Goal: Task Accomplishment & Management: Use online tool/utility

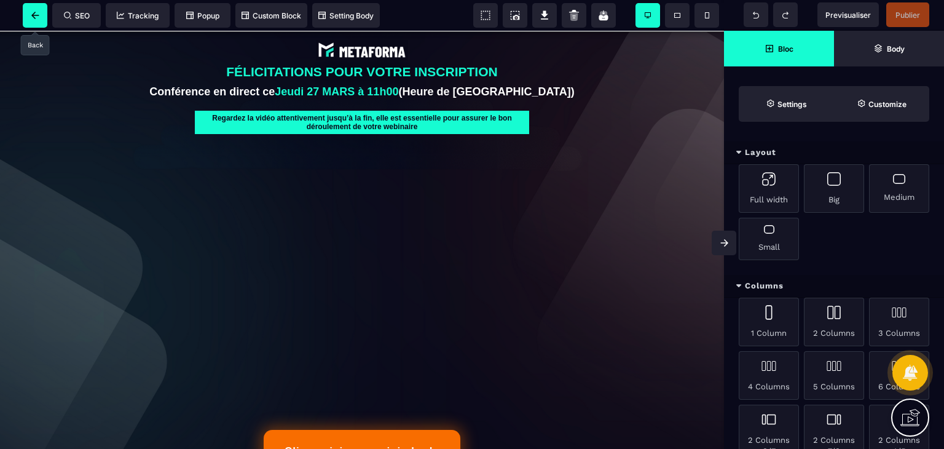
click at [34, 10] on span at bounding box center [35, 15] width 25 height 25
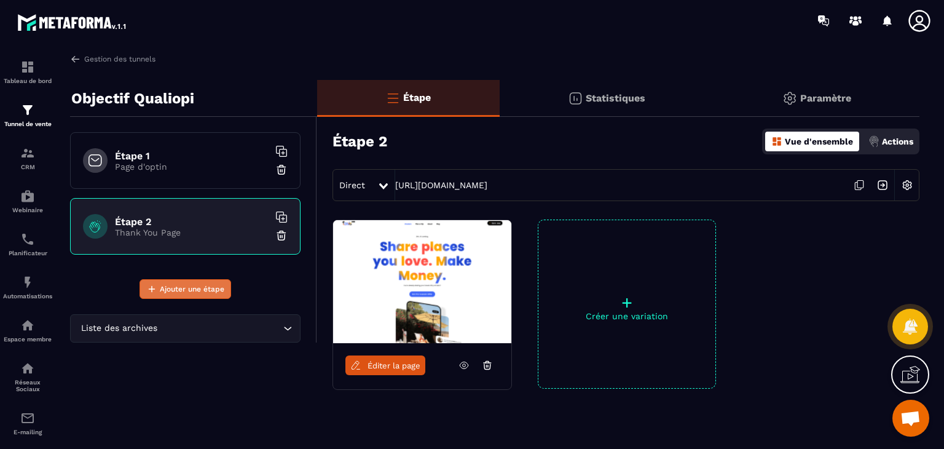
click at [207, 286] on span "Ajouter une étape" at bounding box center [192, 289] width 65 height 12
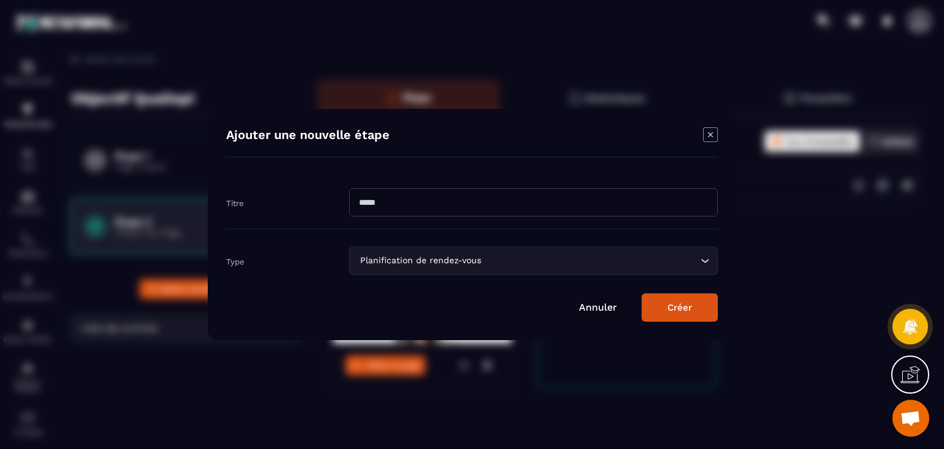
click at [441, 263] on div "Planification de rendez-vous" at bounding box center [527, 261] width 343 height 14
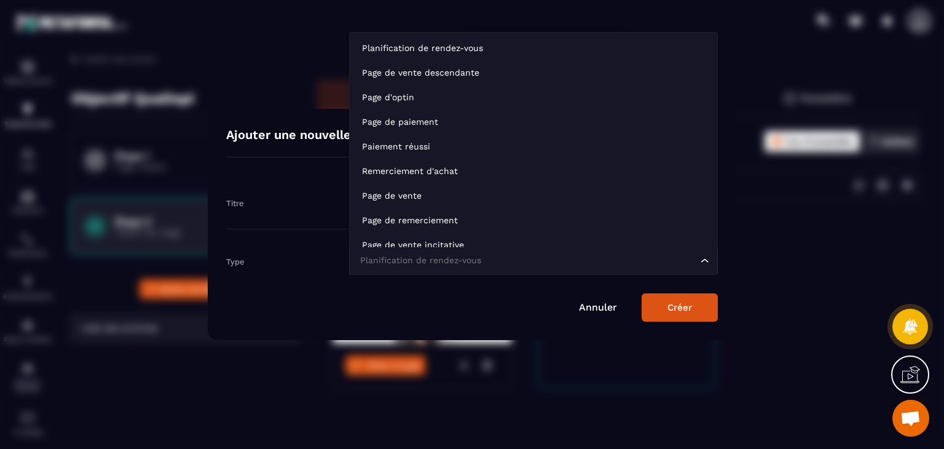
scroll to position [9, 0]
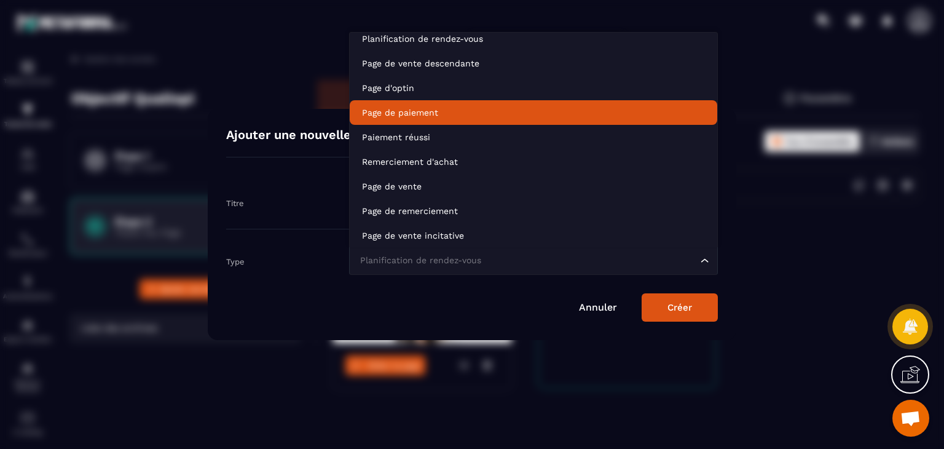
click at [473, 111] on p "Page de paiement" at bounding box center [533, 112] width 343 height 12
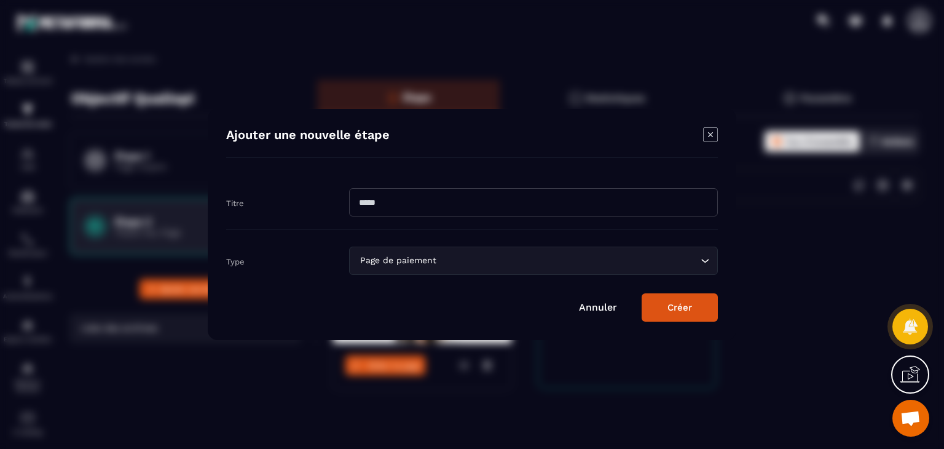
click at [420, 202] on input "Modal window" at bounding box center [533, 202] width 369 height 28
type input "********"
click at [696, 310] on button "Créer" at bounding box center [680, 307] width 76 height 28
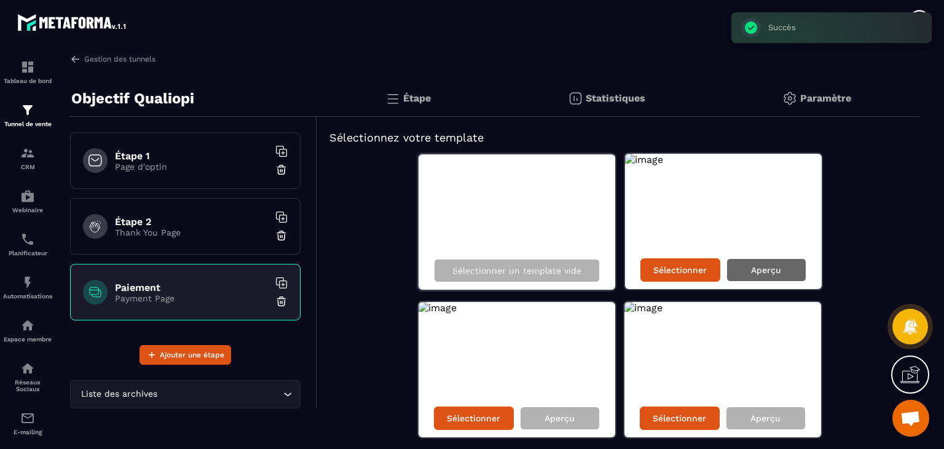
click at [752, 269] on p "Aperçu" at bounding box center [766, 270] width 30 height 10
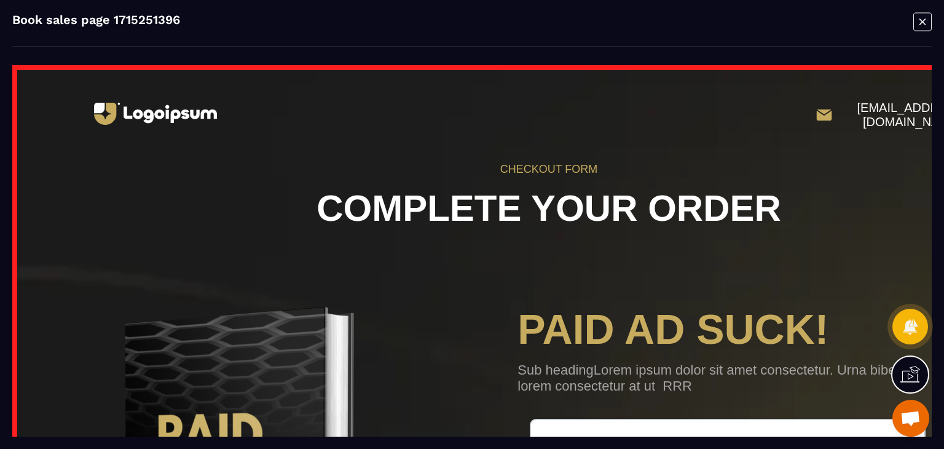
click at [924, 17] on icon "Modal window" at bounding box center [922, 21] width 18 height 19
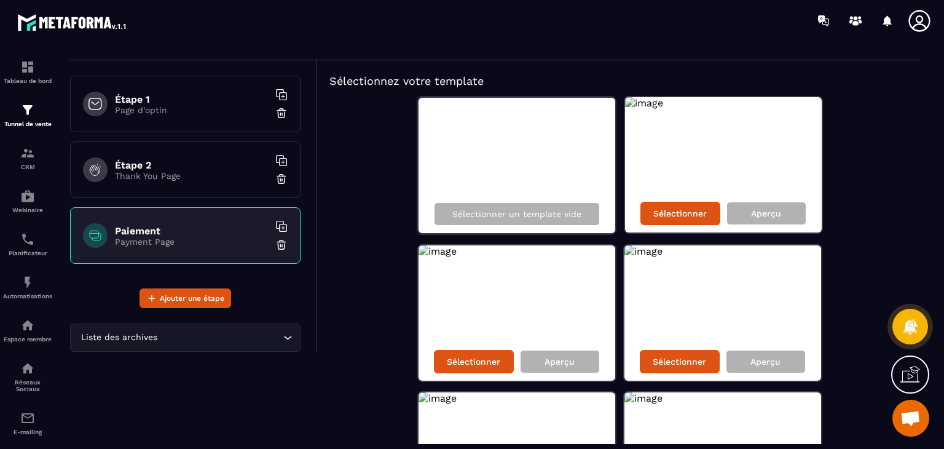
scroll to position [60, 0]
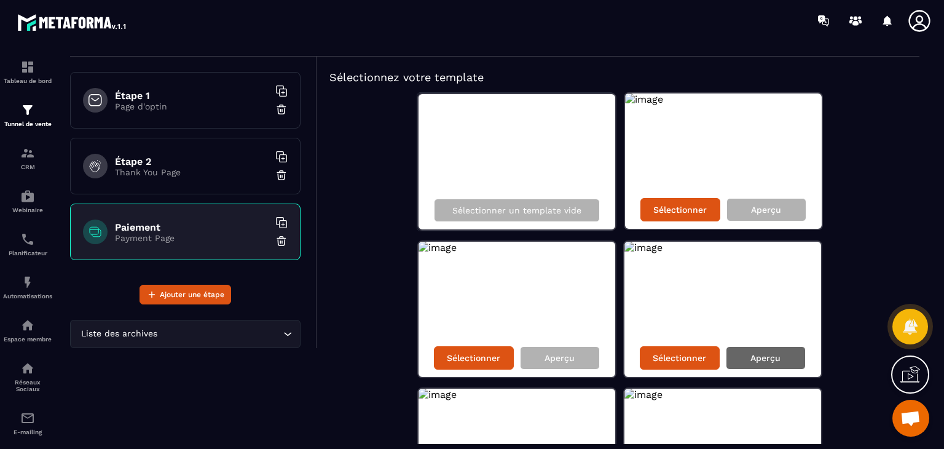
click at [777, 357] on p "Aperçu" at bounding box center [765, 358] width 30 height 10
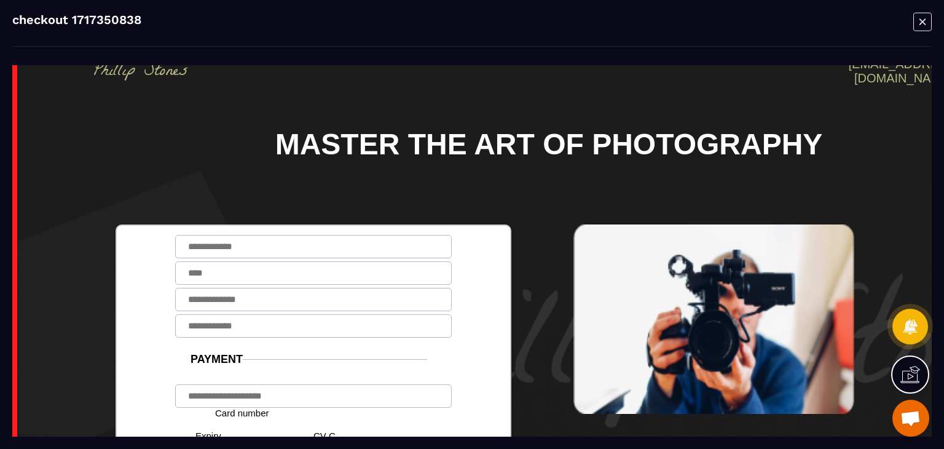
scroll to position [0, 0]
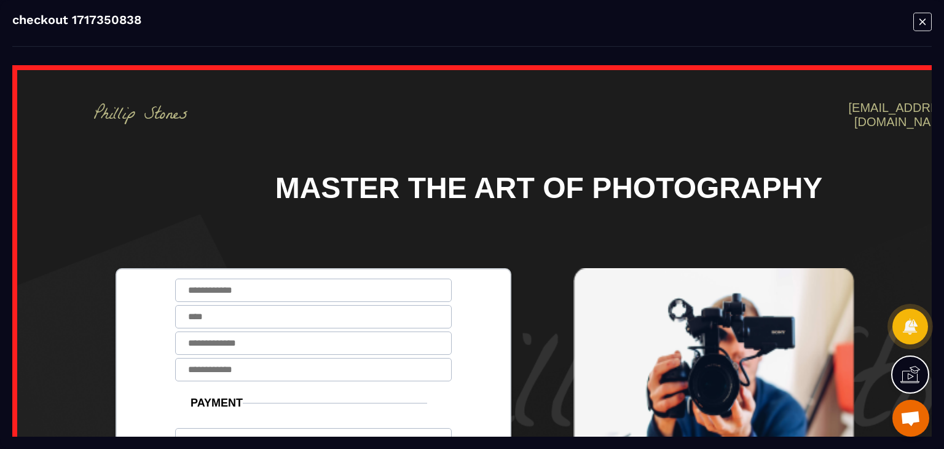
click at [918, 26] on icon "Modal window" at bounding box center [922, 21] width 18 height 19
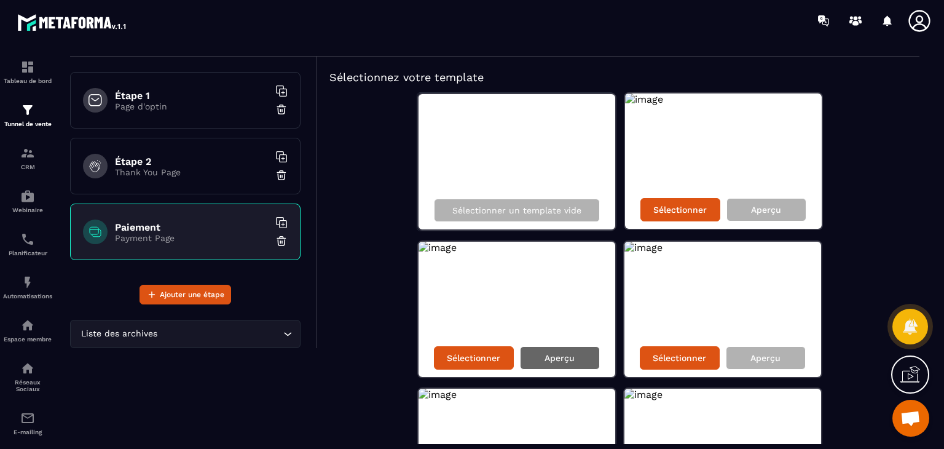
click at [557, 356] on p "Aperçu" at bounding box center [560, 358] width 30 height 10
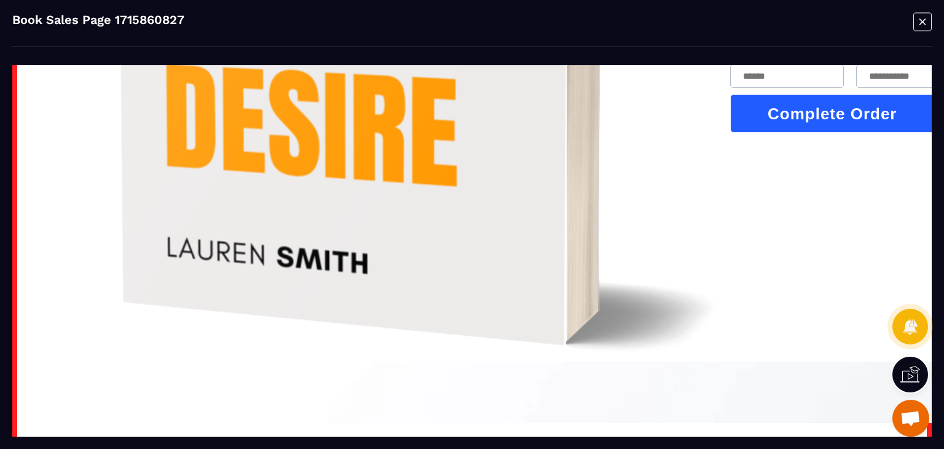
scroll to position [717, 0]
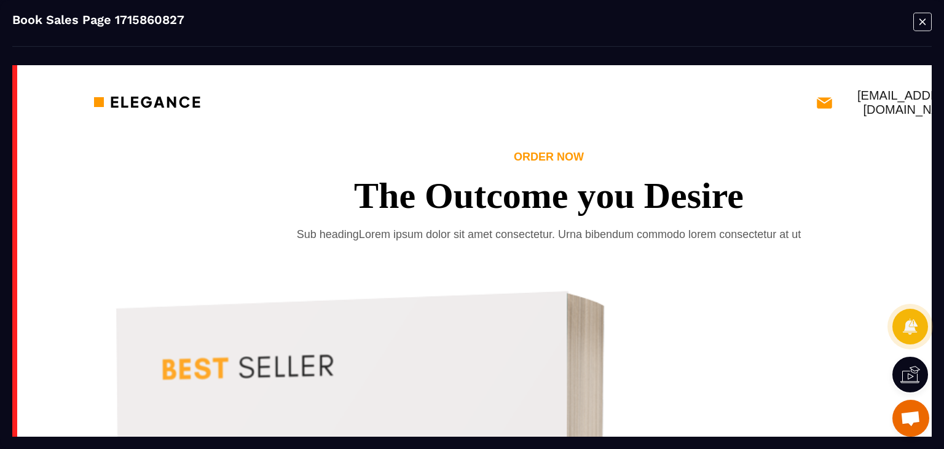
scroll to position [0, 0]
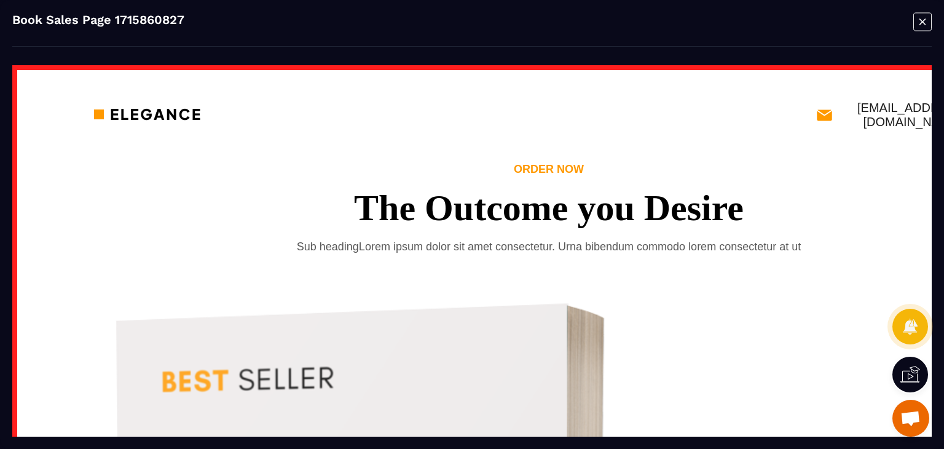
click at [918, 25] on icon "Modal window" at bounding box center [922, 21] width 18 height 19
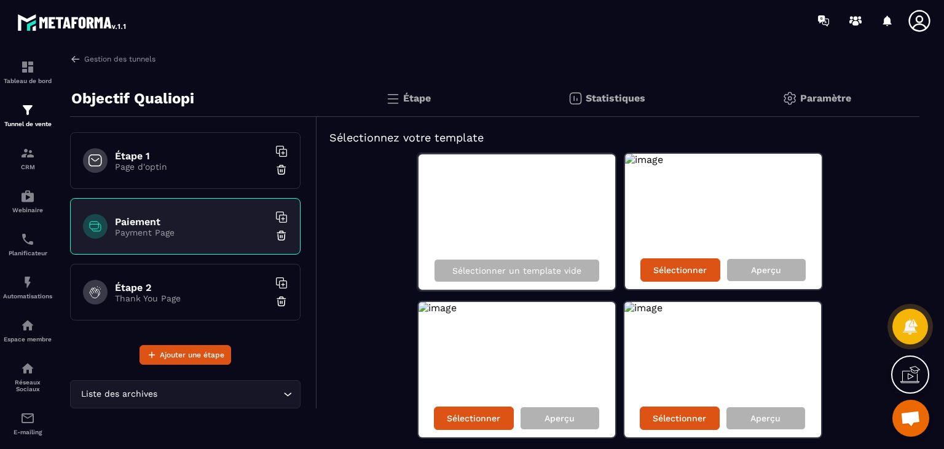
click at [136, 144] on div "Étape 1 Page d'optin" at bounding box center [185, 160] width 230 height 57
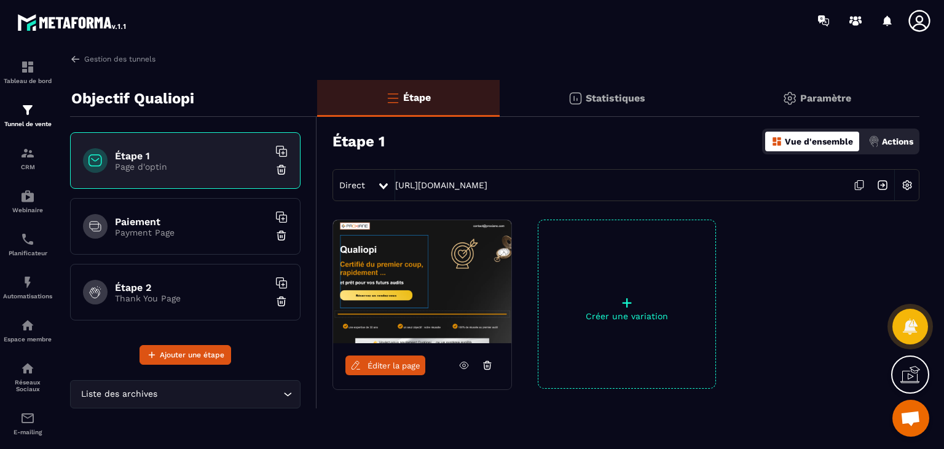
click at [356, 139] on h3 "Étape 1" at bounding box center [359, 141] width 52 height 17
click at [809, 142] on p "Vue d'ensemble" at bounding box center [819, 141] width 68 height 10
click at [827, 98] on p "Paramètre" at bounding box center [825, 98] width 51 height 12
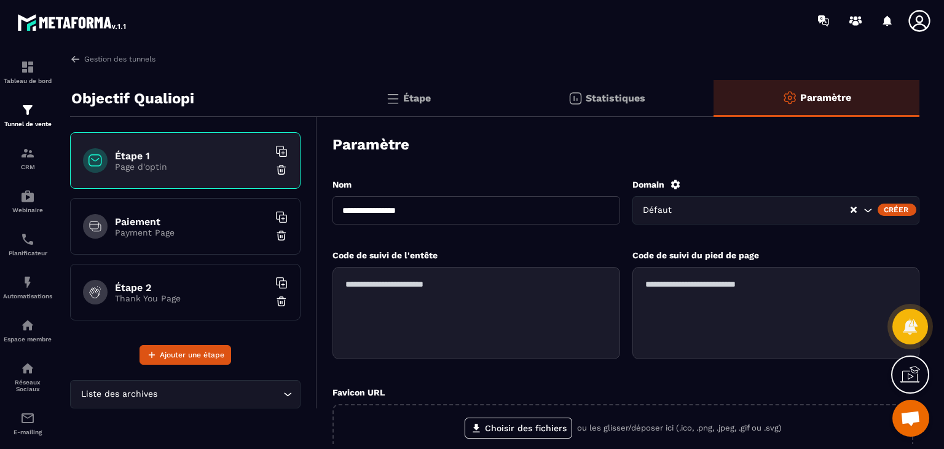
click at [613, 93] on p "Statistiques" at bounding box center [616, 98] width 60 height 12
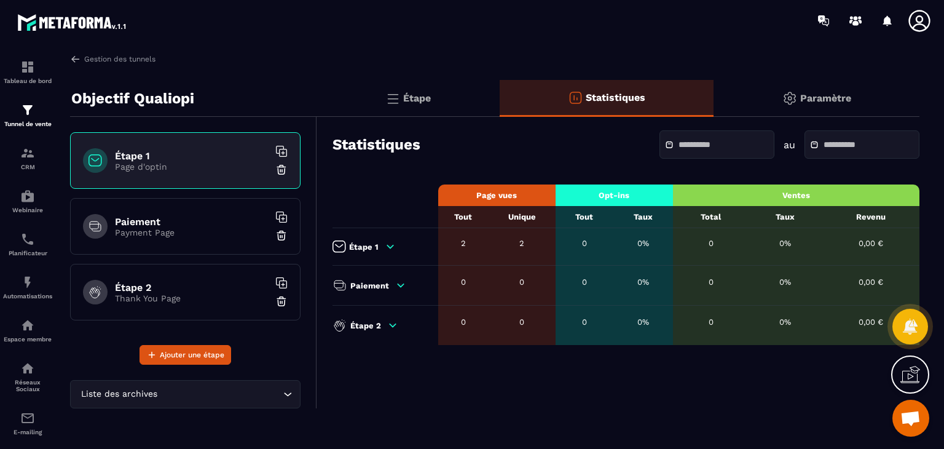
click at [423, 93] on p "Étape" at bounding box center [417, 98] width 28 height 12
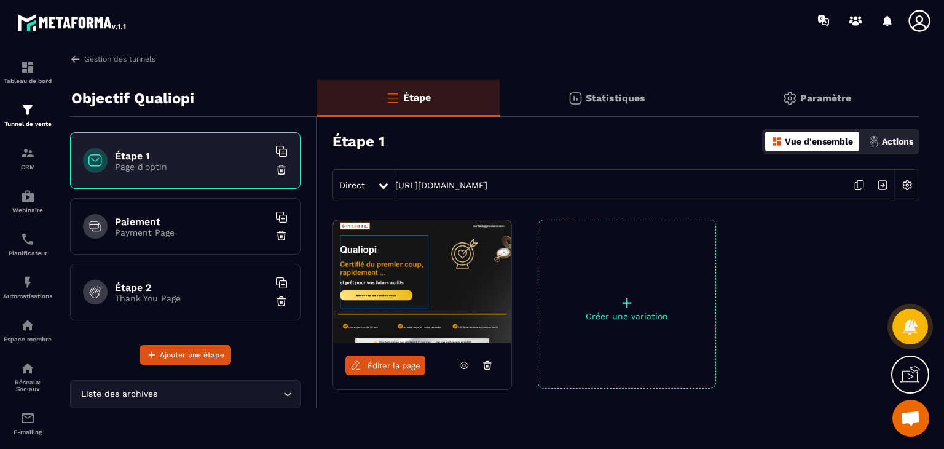
click at [151, 224] on h6 "Paiement" at bounding box center [192, 222] width 154 height 12
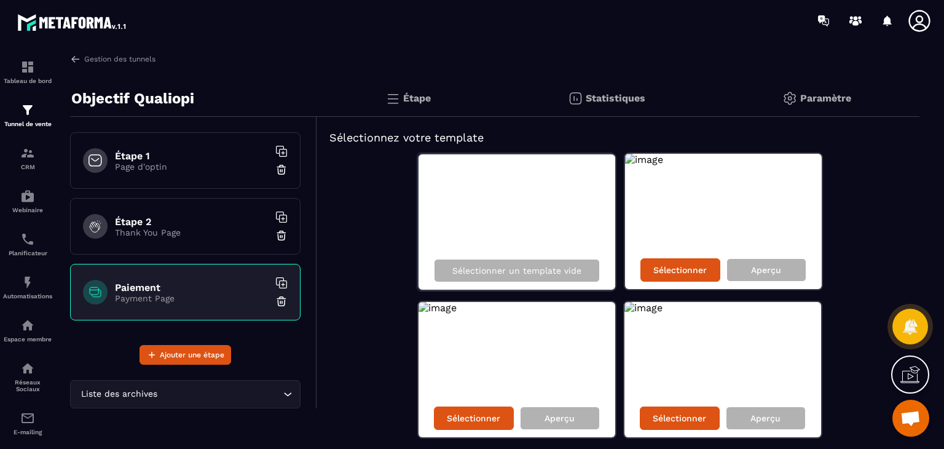
click at [182, 222] on h6 "Étape 2" at bounding box center [192, 222] width 154 height 12
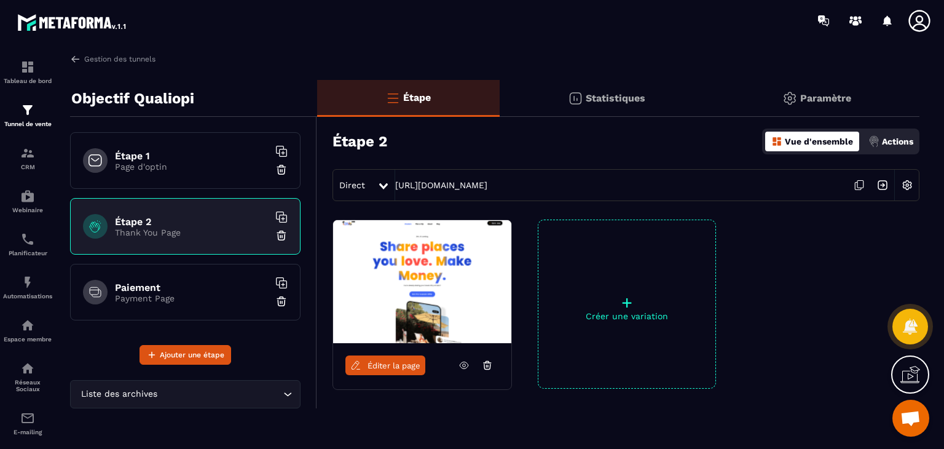
click at [401, 366] on span "Éditer la page" at bounding box center [394, 365] width 53 height 9
